Goal: Information Seeking & Learning: Find specific fact

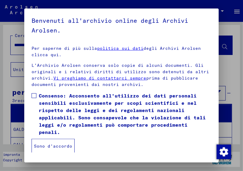
scroll to position [115, 0]
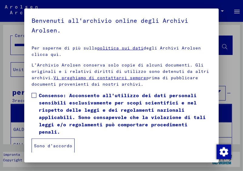
click at [32, 95] on span at bounding box center [34, 95] width 5 height 5
click at [47, 145] on font "Sono d'accordo" at bounding box center [53, 145] width 38 height 5
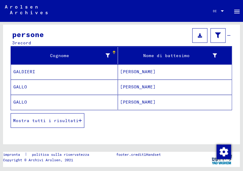
scroll to position [73, 0]
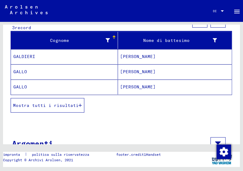
click at [120, 57] on font "[PERSON_NAME]" at bounding box center [137, 56] width 35 height 5
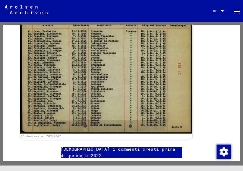
scroll to position [146, 0]
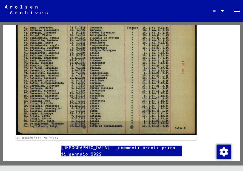
click at [137, 79] on img at bounding box center [106, 71] width 180 height 127
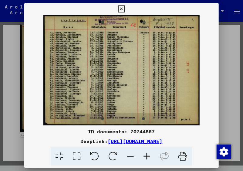
click at [147, 159] on icon at bounding box center [147, 156] width 16 height 18
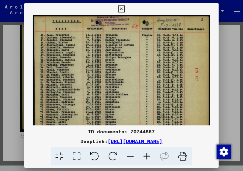
click at [147, 159] on icon at bounding box center [147, 156] width 16 height 18
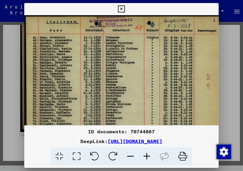
click at [147, 159] on icon at bounding box center [147, 156] width 16 height 18
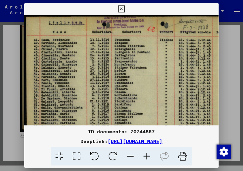
click at [147, 159] on icon at bounding box center [147, 156] width 16 height 18
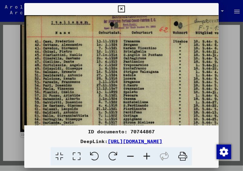
scroll to position [0, 0]
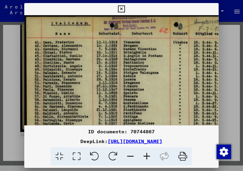
drag, startPoint x: 150, startPoint y: 88, endPoint x: 171, endPoint y: 109, distance: 29.4
click at [171, 109] on img at bounding box center [145, 100] width 242 height 171
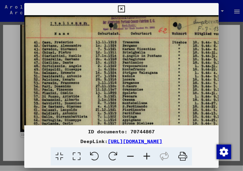
scroll to position [0, 2]
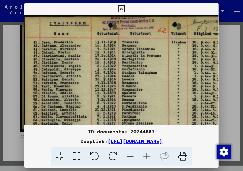
drag, startPoint x: 151, startPoint y: 45, endPoint x: 149, endPoint y: 58, distance: 13.4
click at [149, 58] on img at bounding box center [144, 100] width 242 height 171
click at [129, 159] on icon at bounding box center [130, 156] width 16 height 18
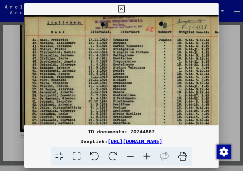
click at [129, 159] on icon at bounding box center [130, 156] width 16 height 18
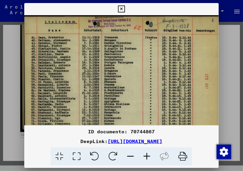
click at [129, 159] on icon at bounding box center [130, 156] width 16 height 18
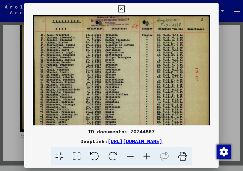
click at [129, 159] on icon at bounding box center [130, 156] width 16 height 18
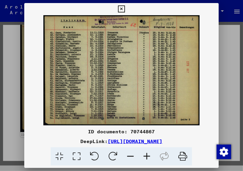
click at [121, 7] on icon at bounding box center [121, 8] width 7 height 7
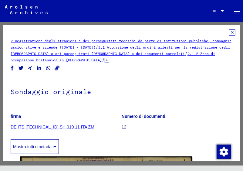
click at [229, 33] on icon at bounding box center [232, 32] width 6 height 6
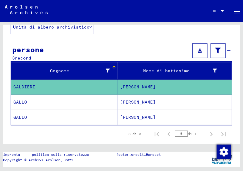
scroll to position [49, 0]
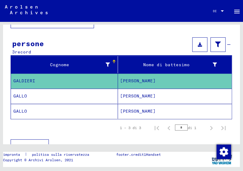
click at [20, 93] on font "GALLO" at bounding box center [20, 95] width 14 height 5
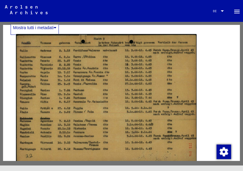
scroll to position [194, 0]
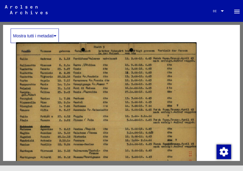
click at [105, 115] on img at bounding box center [106, 106] width 180 height 129
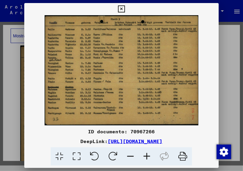
click at [206, 59] on img at bounding box center [121, 70] width 194 height 110
click at [123, 5] on icon at bounding box center [121, 8] width 7 height 7
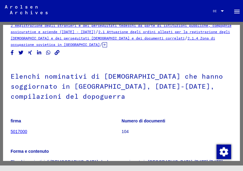
scroll to position [0, 0]
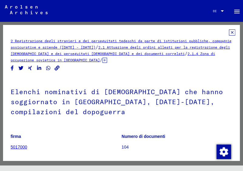
click at [229, 30] on icon at bounding box center [232, 32] width 6 height 6
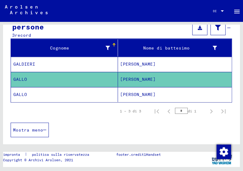
scroll to position [73, 0]
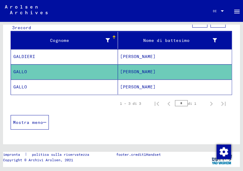
click at [29, 86] on mat-cell "GALLO" at bounding box center [64, 86] width 107 height 15
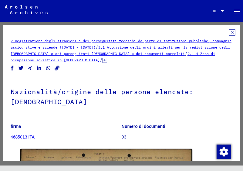
click at [229, 30] on icon at bounding box center [232, 32] width 6 height 6
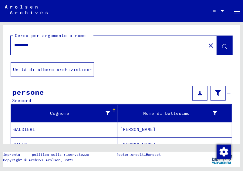
click at [50, 45] on input "*********" at bounding box center [108, 45] width 188 height 6
drag, startPoint x: 46, startPoint y: 45, endPoint x: 6, endPoint y: 45, distance: 40.3
click at [6, 45] on div "Cerca per argomento o nome ********* close" at bounding box center [121, 43] width 237 height 37
type input "********"
click at [222, 47] on icon at bounding box center [224, 46] width 5 height 5
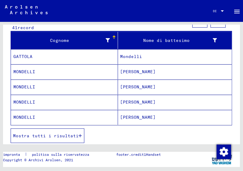
scroll to position [97, 0]
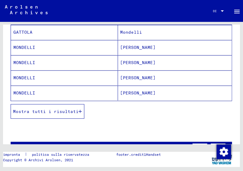
click at [22, 62] on font "MONDELLI" at bounding box center [24, 62] width 22 height 5
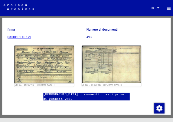
scroll to position [97, 0]
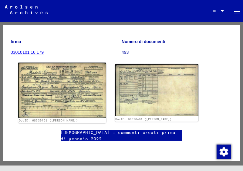
click at [66, 75] on img at bounding box center [62, 89] width 88 height 55
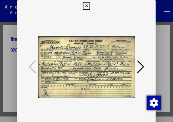
click at [87, 6] on icon at bounding box center [86, 5] width 7 height 7
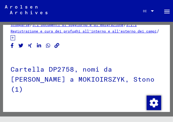
scroll to position [0, 0]
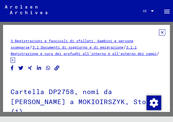
click at [159, 32] on icon at bounding box center [162, 32] width 6 height 6
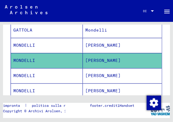
scroll to position [104, 0]
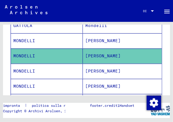
click at [32, 72] on font "MONDELLI" at bounding box center [24, 70] width 22 height 5
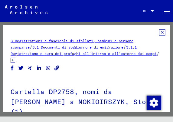
click at [159, 32] on icon at bounding box center [162, 32] width 6 height 6
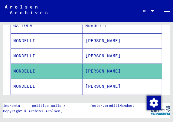
scroll to position [86, 0]
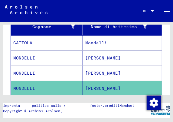
click at [27, 43] on font "GATTOLA" at bounding box center [22, 42] width 19 height 5
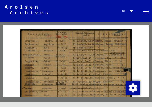
scroll to position [466, 0]
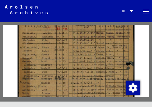
click at [105, 75] on img at bounding box center [76, 92] width 117 height 143
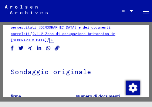
scroll to position [0, 0]
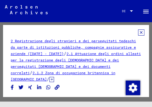
click at [138, 32] on icon at bounding box center [141, 32] width 6 height 6
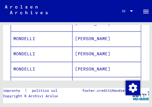
scroll to position [227, 0]
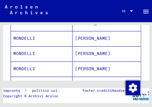
click at [29, 52] on font "MONDELLI" at bounding box center [24, 53] width 22 height 5
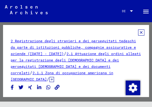
click at [138, 32] on icon at bounding box center [141, 32] width 6 height 6
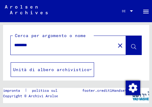
drag, startPoint x: 37, startPoint y: 46, endPoint x: 3, endPoint y: 45, distance: 34.3
click at [3, 45] on div "Cerca per argomento o nome ******** close" at bounding box center [76, 43] width 146 height 37
type input "*****"
click at [131, 46] on icon at bounding box center [133, 46] width 5 height 5
click at [131, 45] on icon at bounding box center [133, 46] width 5 height 5
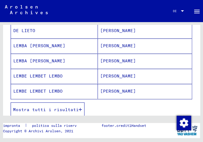
scroll to position [101, 0]
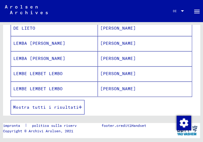
click at [33, 106] on font "Mostra tutti i risultati" at bounding box center [45, 107] width 65 height 5
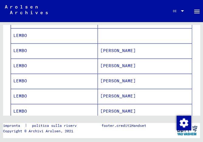
scroll to position [263, 0]
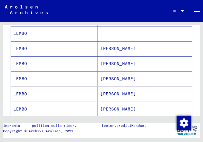
click at [24, 91] on font "LEMBO" at bounding box center [20, 93] width 14 height 5
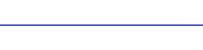
scroll to position [426, 0]
